Goal: Task Accomplishment & Management: Use online tool/utility

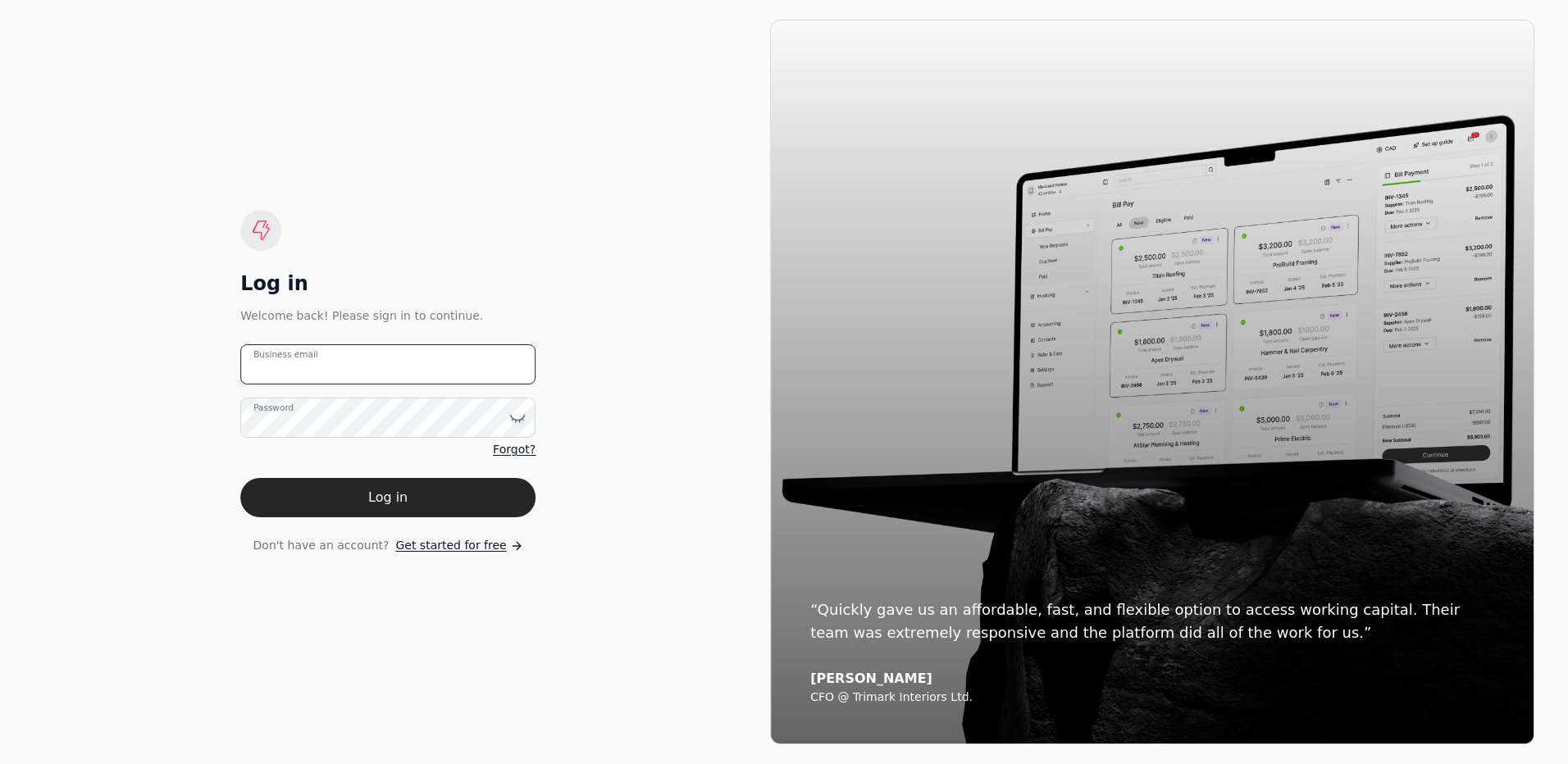
type email "[EMAIL_ADDRESS][DOMAIN_NAME]"
click at [395, 359] on email "[EMAIL_ADDRESS][DOMAIN_NAME]" at bounding box center [388, 364] width 295 height 40
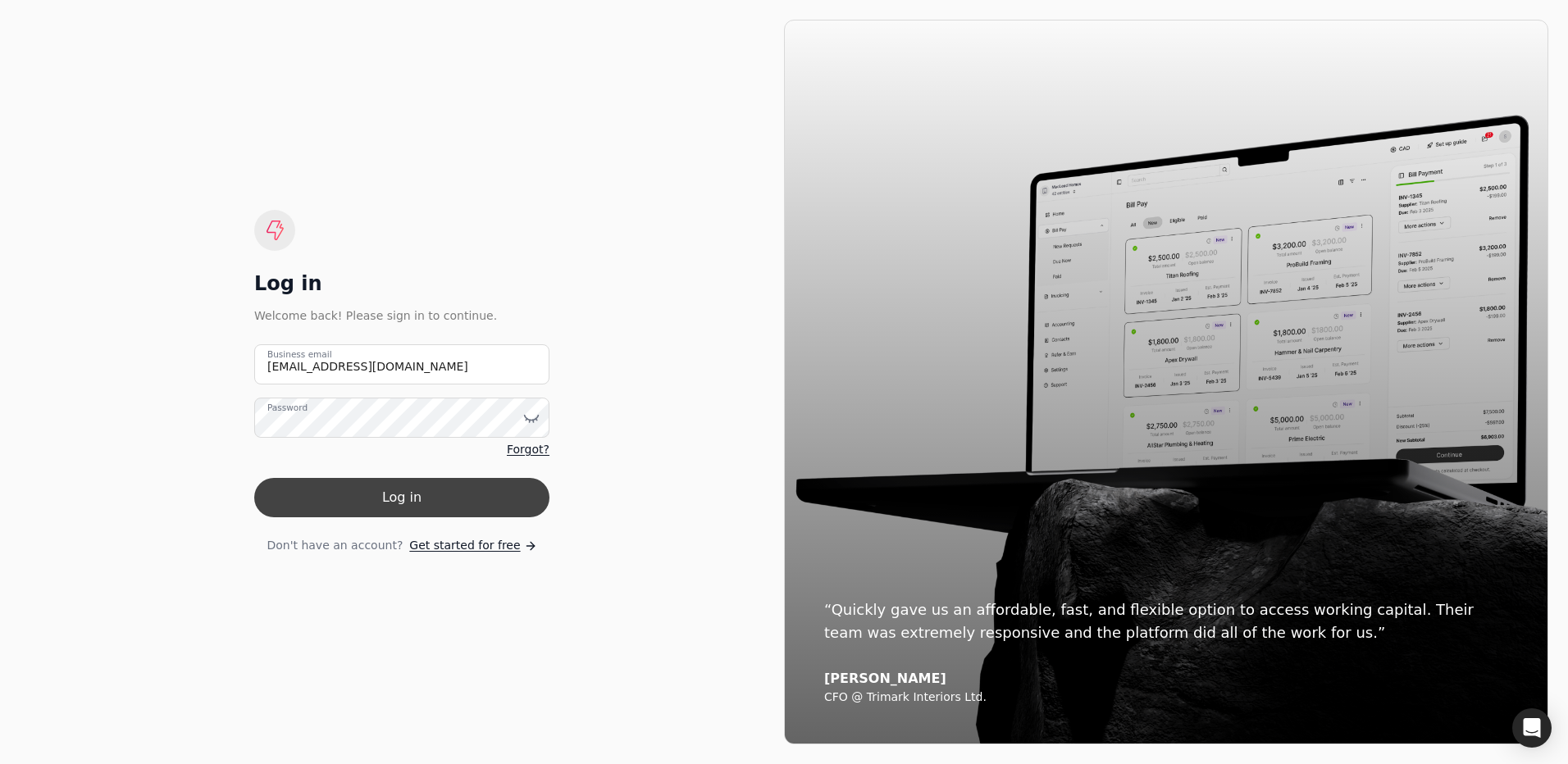
click at [370, 508] on button "Log in" at bounding box center [402, 497] width 295 height 39
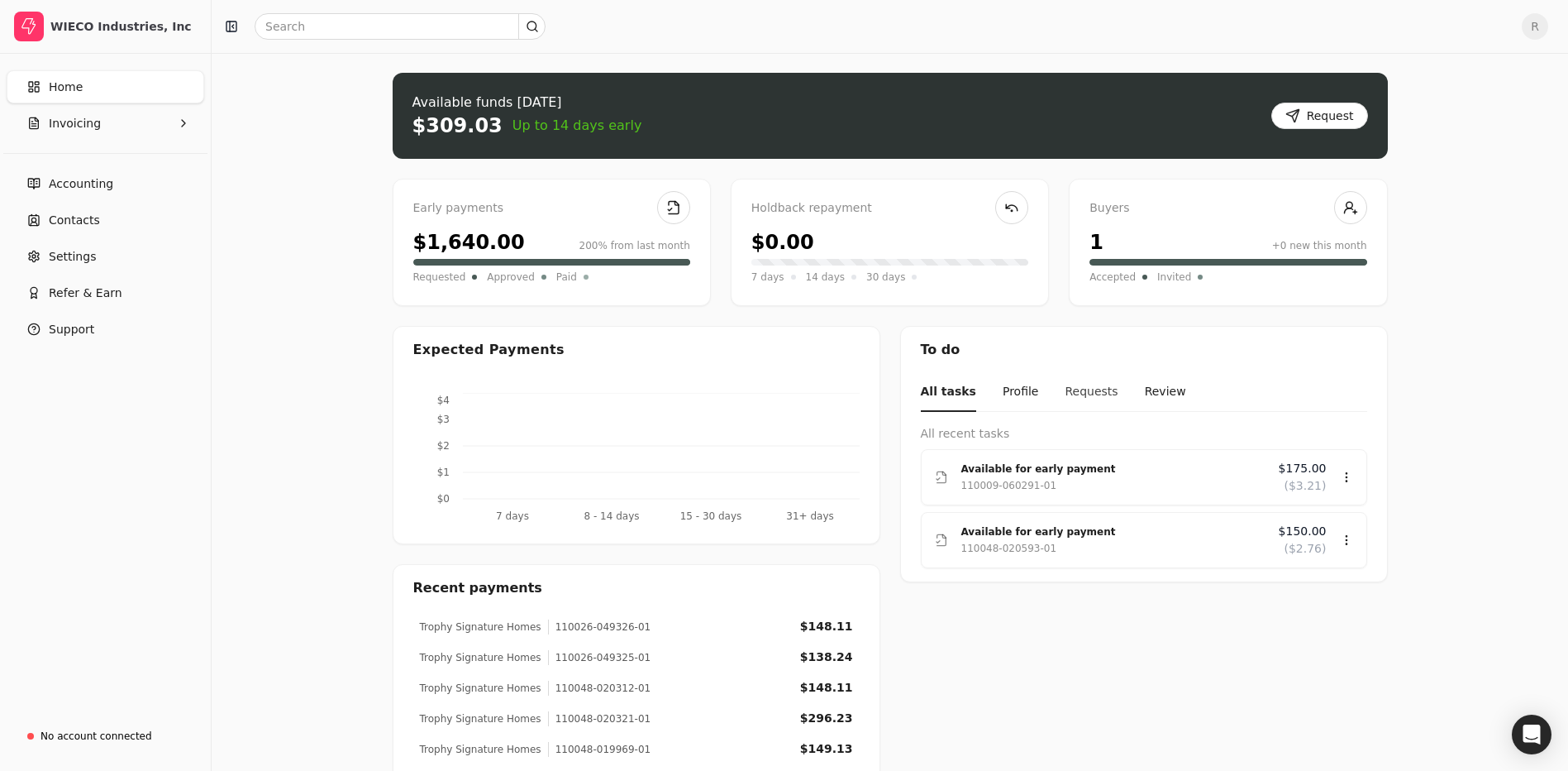
click at [1068, 391] on button "Requests" at bounding box center [1092, 392] width 53 height 39
click at [1051, 478] on div "110009-060291-01" at bounding box center [1114, 485] width 305 height 16
click at [1306, 531] on div "Review" at bounding box center [1314, 525] width 99 height 27
